Goal: Find specific page/section: Find specific page/section

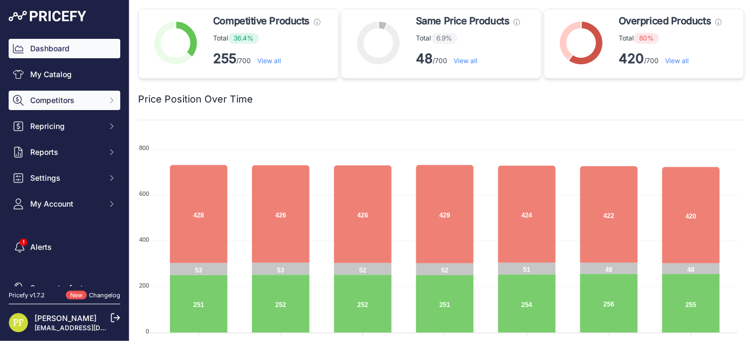
click at [49, 103] on span "Competitors" at bounding box center [65, 100] width 71 height 11
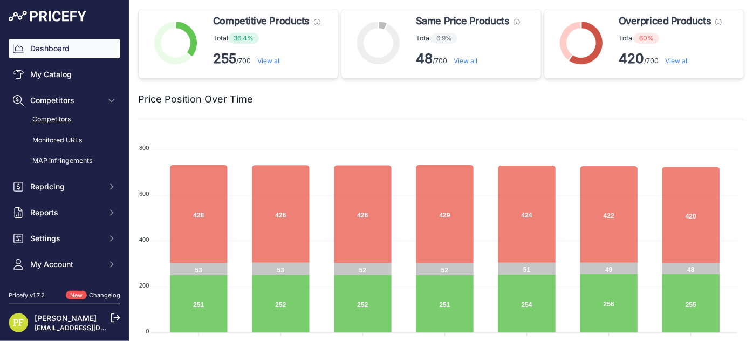
click at [52, 118] on link "Competitors" at bounding box center [65, 119] width 112 height 19
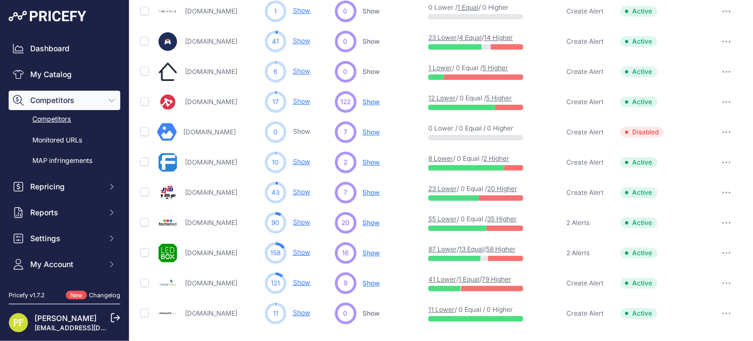
scroll to position [543, 0]
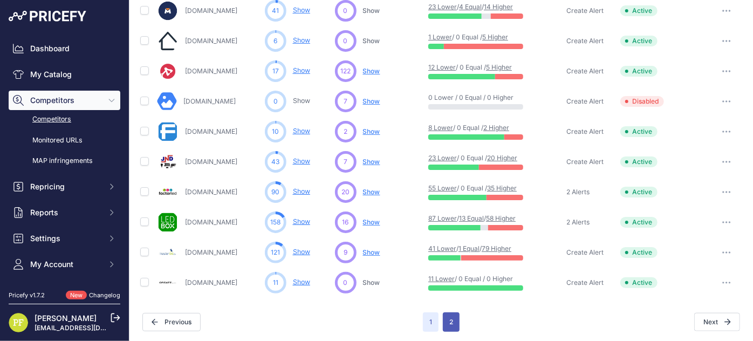
click at [445, 316] on button "2" at bounding box center [451, 321] width 17 height 19
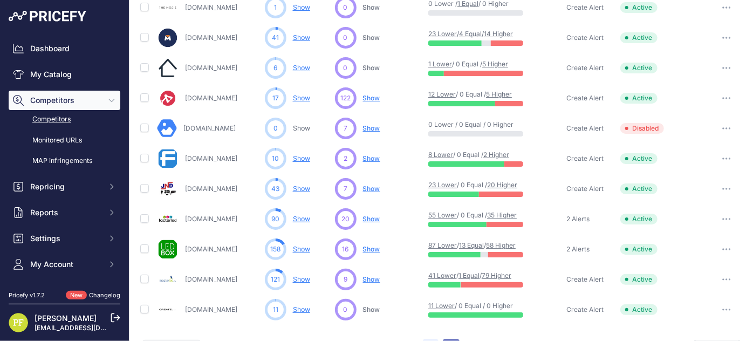
scroll to position [570, 0]
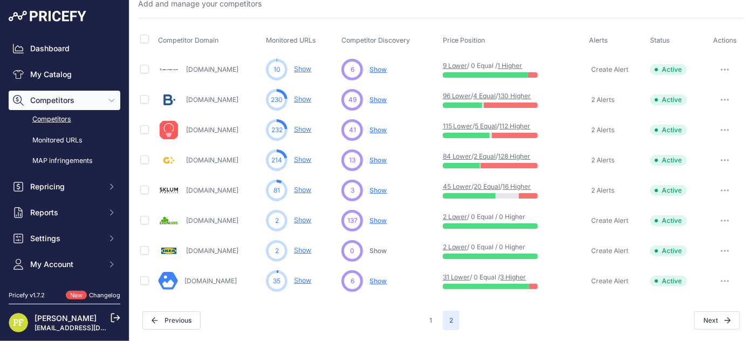
scroll to position [29, 0]
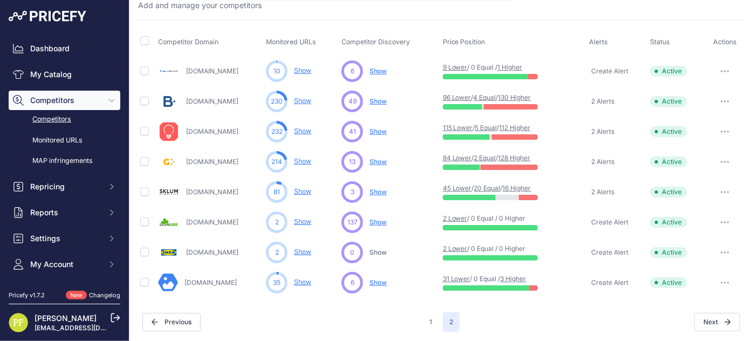
click at [201, 281] on link "Castroelectronica.pt" at bounding box center [211, 282] width 52 height 8
click at [119, 321] on icon at bounding box center [116, 318] width 10 height 10
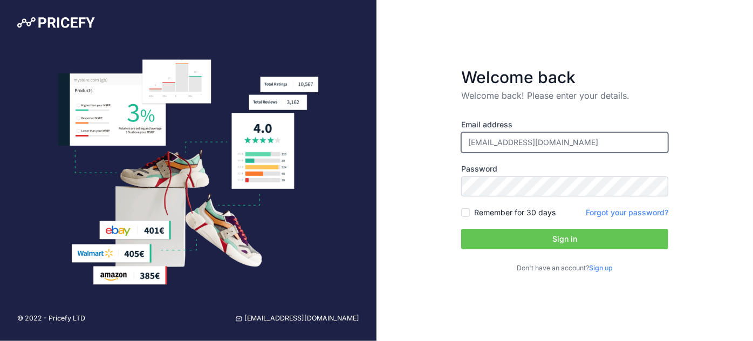
click at [520, 142] on input "[EMAIL_ADDRESS][DOMAIN_NAME]" at bounding box center [564, 142] width 207 height 21
type input "[EMAIL_ADDRESS][DOMAIN_NAME]"
click at [566, 235] on button "Sign in" at bounding box center [564, 239] width 207 height 21
